Goal: Navigation & Orientation: Find specific page/section

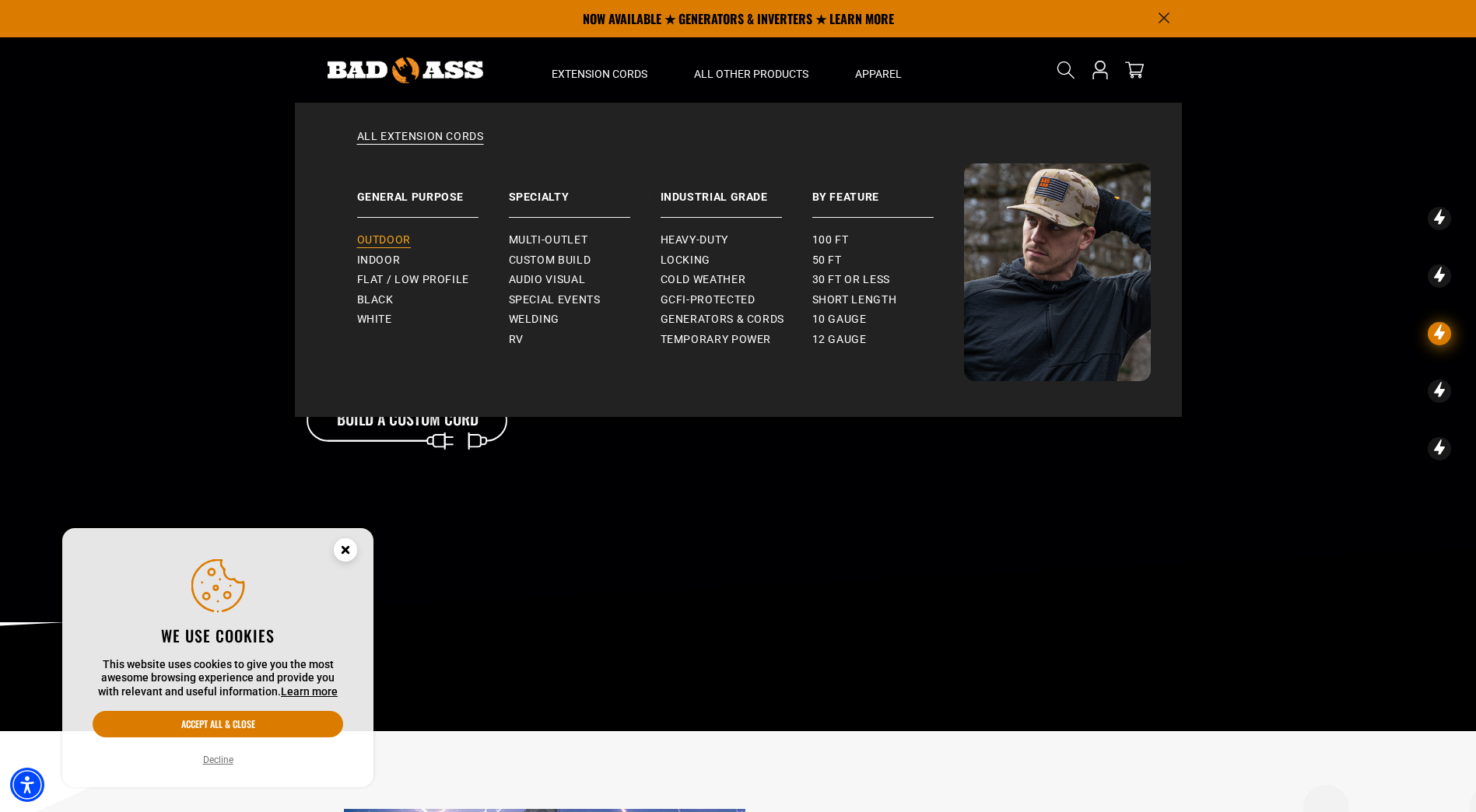
click at [395, 234] on span "Outdoor" at bounding box center [383, 240] width 54 height 14
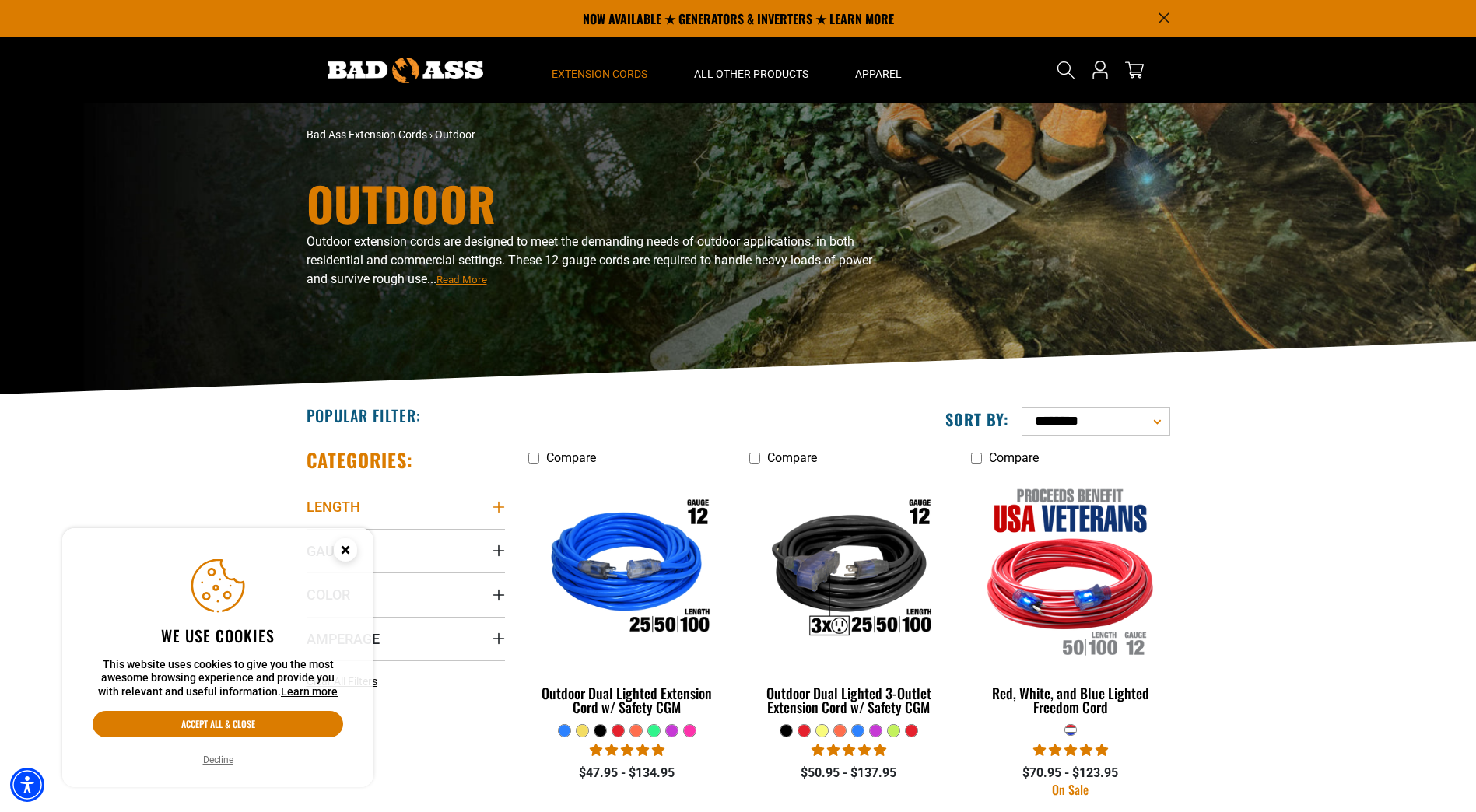
click at [497, 508] on icon "Length" at bounding box center [498, 506] width 12 height 12
click at [410, 566] on icon at bounding box center [411, 564] width 12 height 20
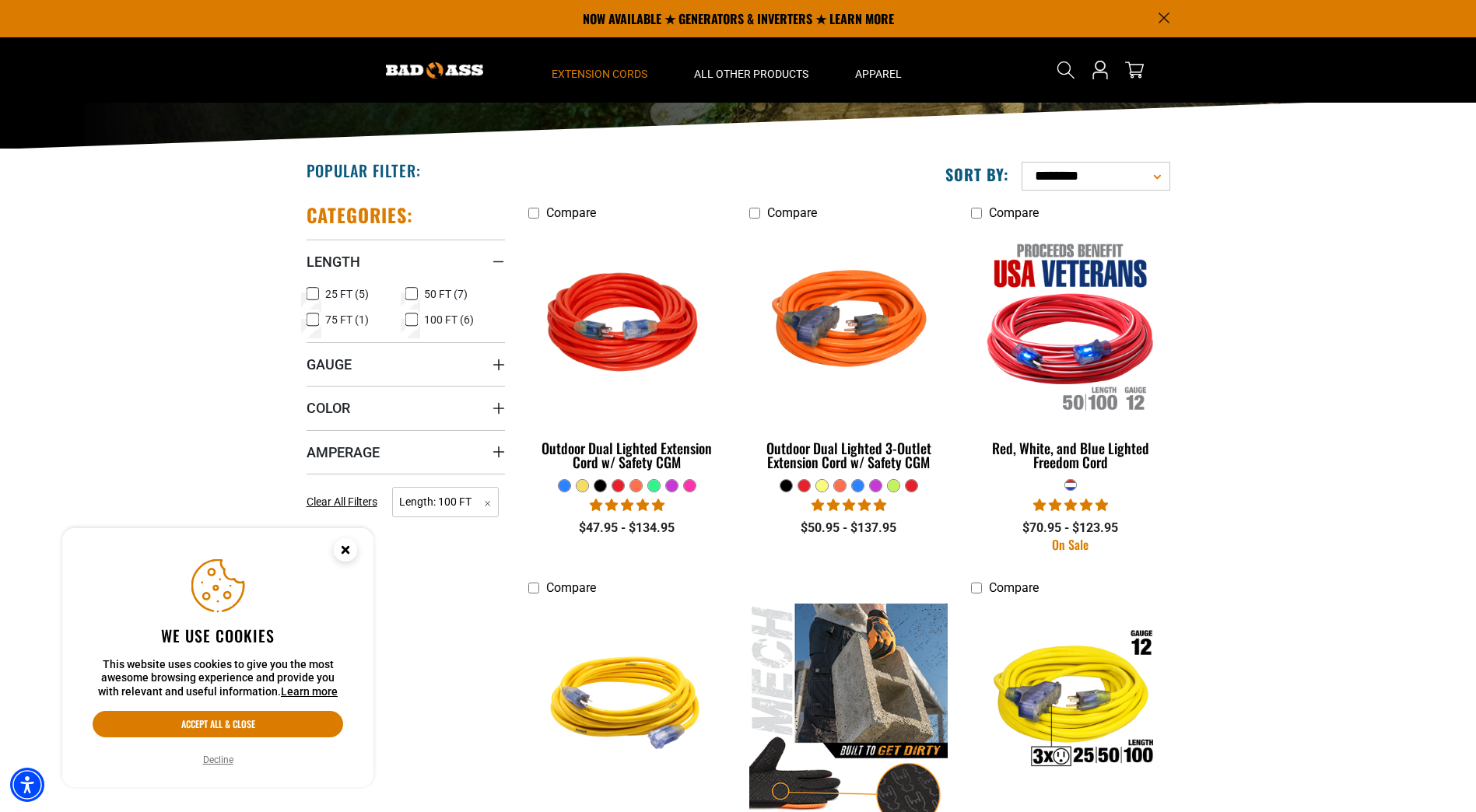
scroll to position [233, 0]
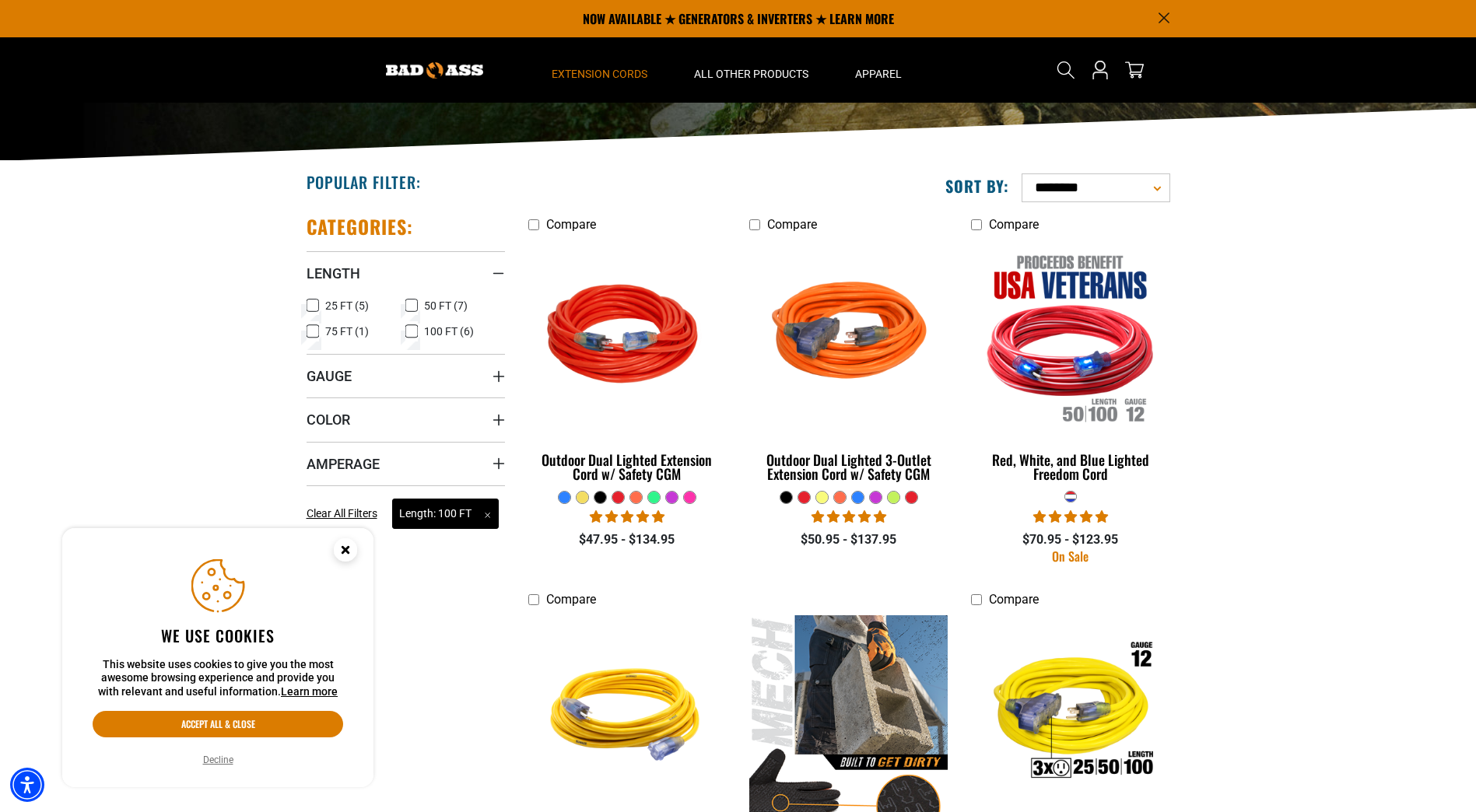
click at [488, 513] on span "Length: 100 FT Remove filter" at bounding box center [445, 513] width 106 height 31
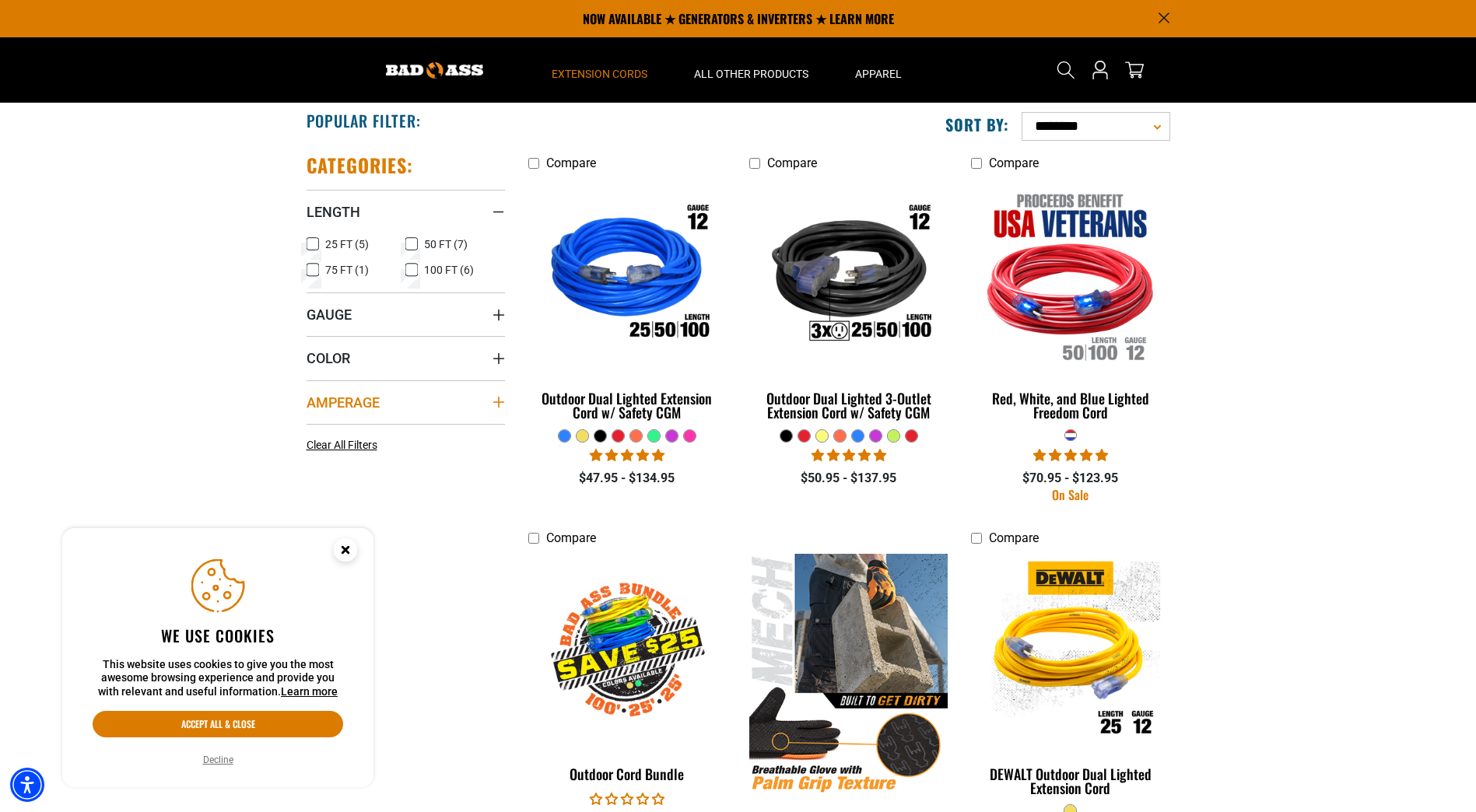
scroll to position [233, 0]
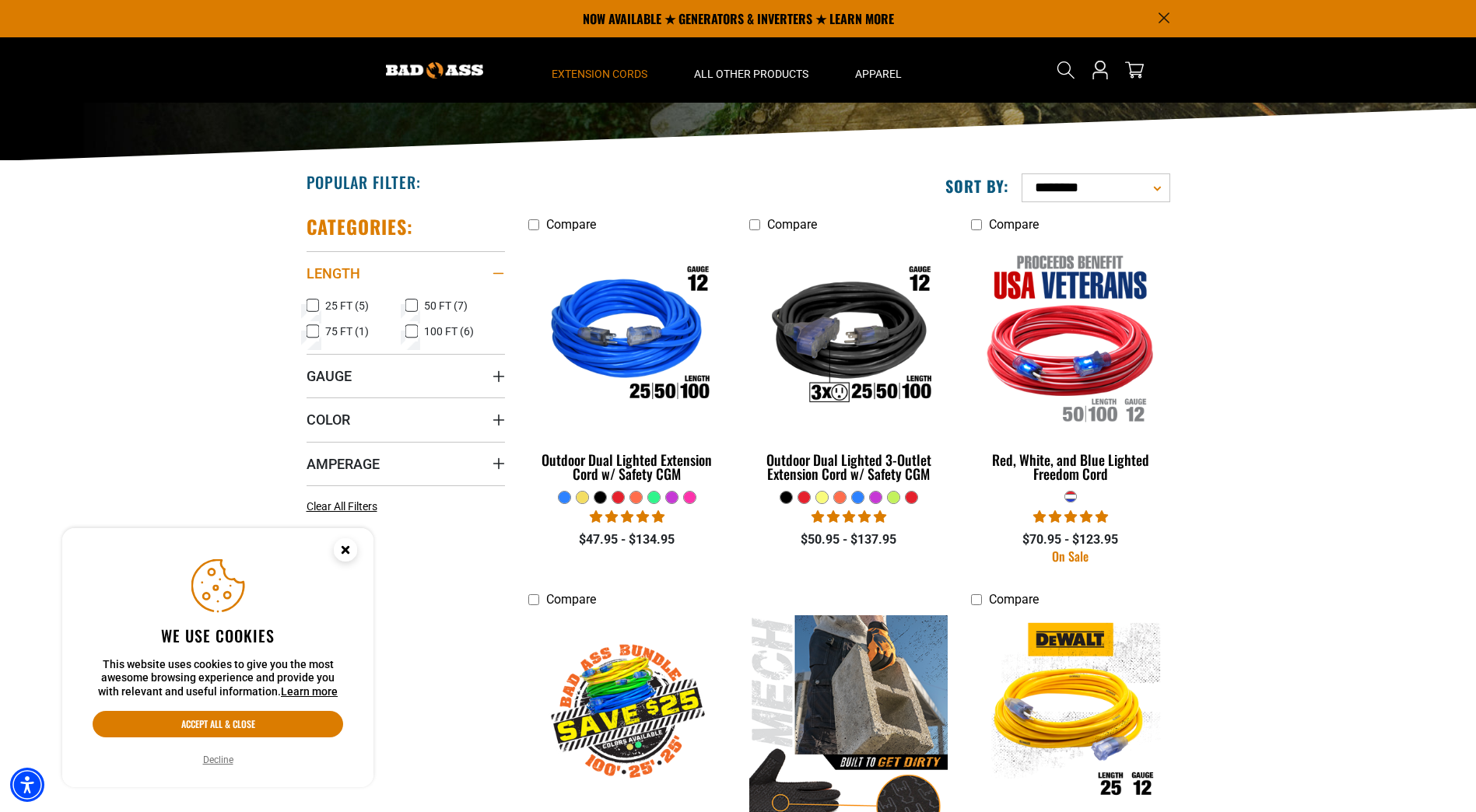
click at [498, 273] on icon "Length" at bounding box center [498, 274] width 11 height 2
